Goal: Task Accomplishment & Management: Use online tool/utility

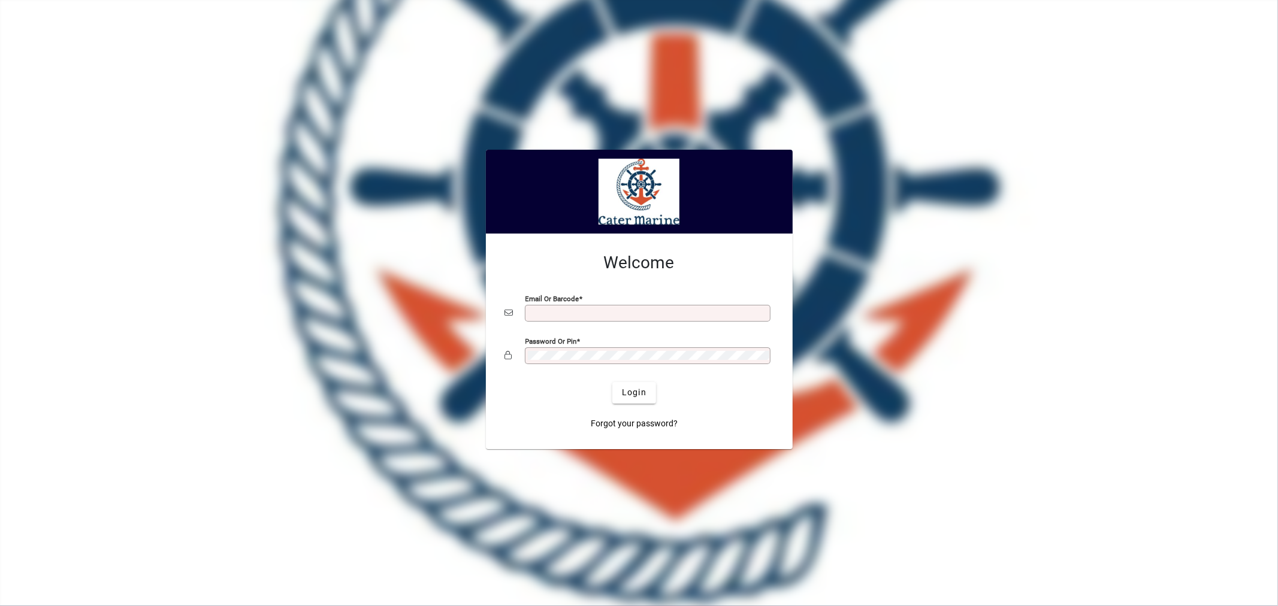
click at [583, 309] on input "Email or Barcode" at bounding box center [649, 313] width 242 height 10
type input "**********"
click at [612, 382] on button "Login" at bounding box center [634, 393] width 44 height 22
